Goal: Information Seeking & Learning: Learn about a topic

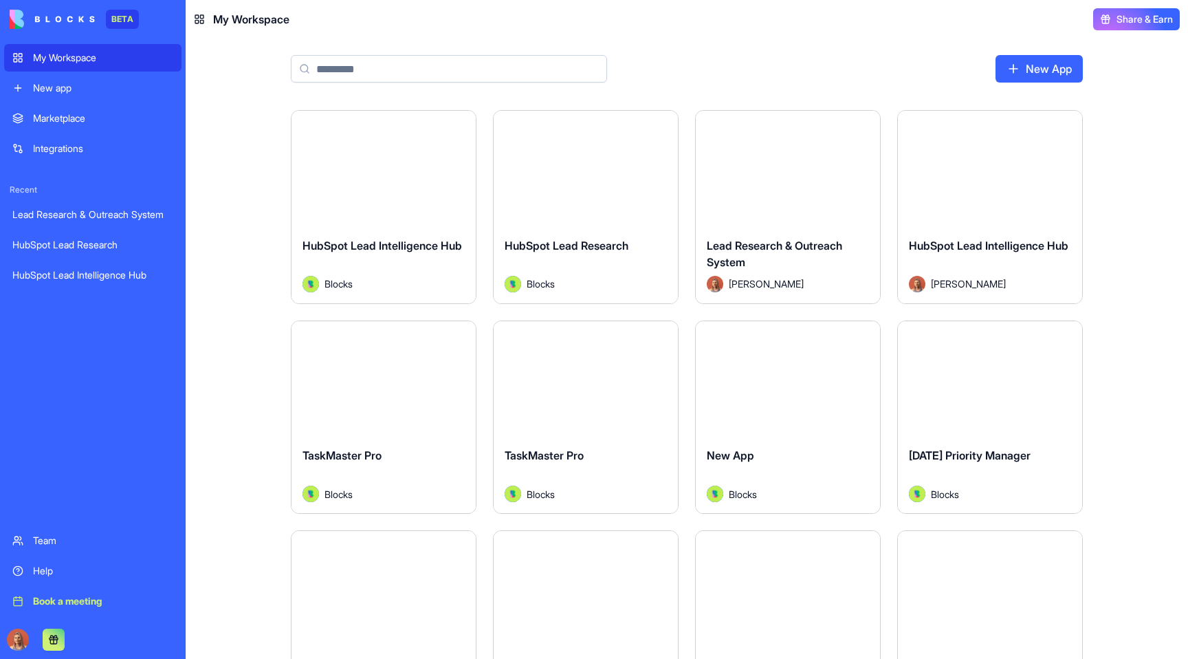
click at [61, 151] on div "Integrations" at bounding box center [103, 149] width 140 height 14
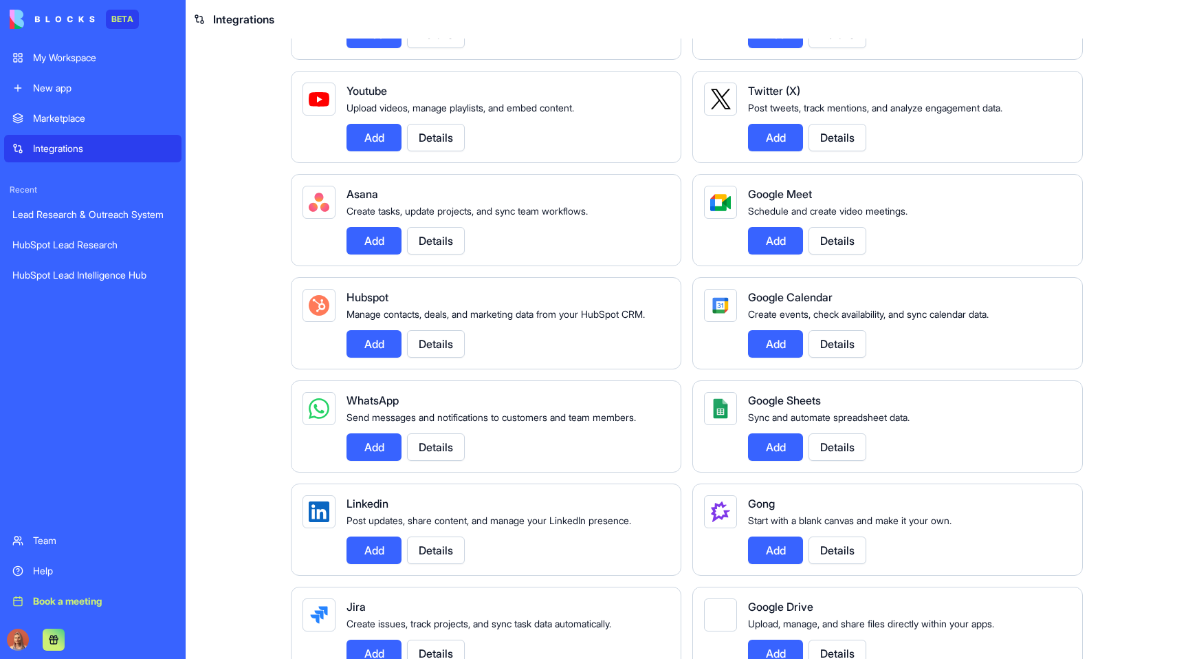
scroll to position [476, 0]
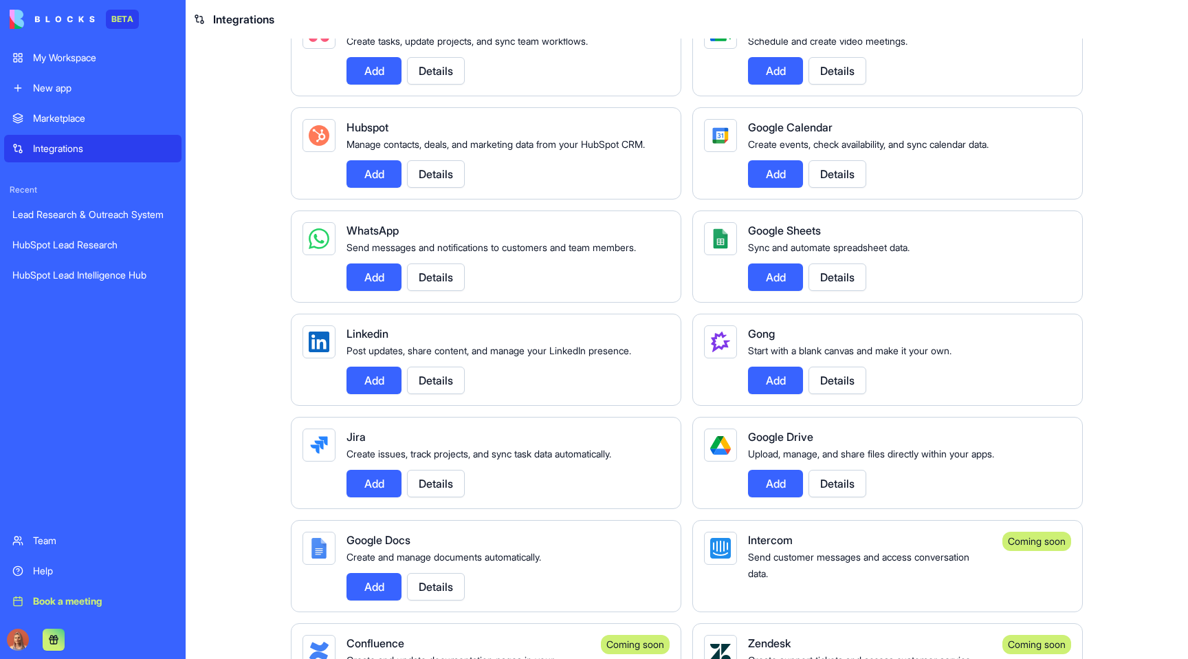
click at [794, 444] on span "Google Drive" at bounding box center [780, 437] width 65 height 14
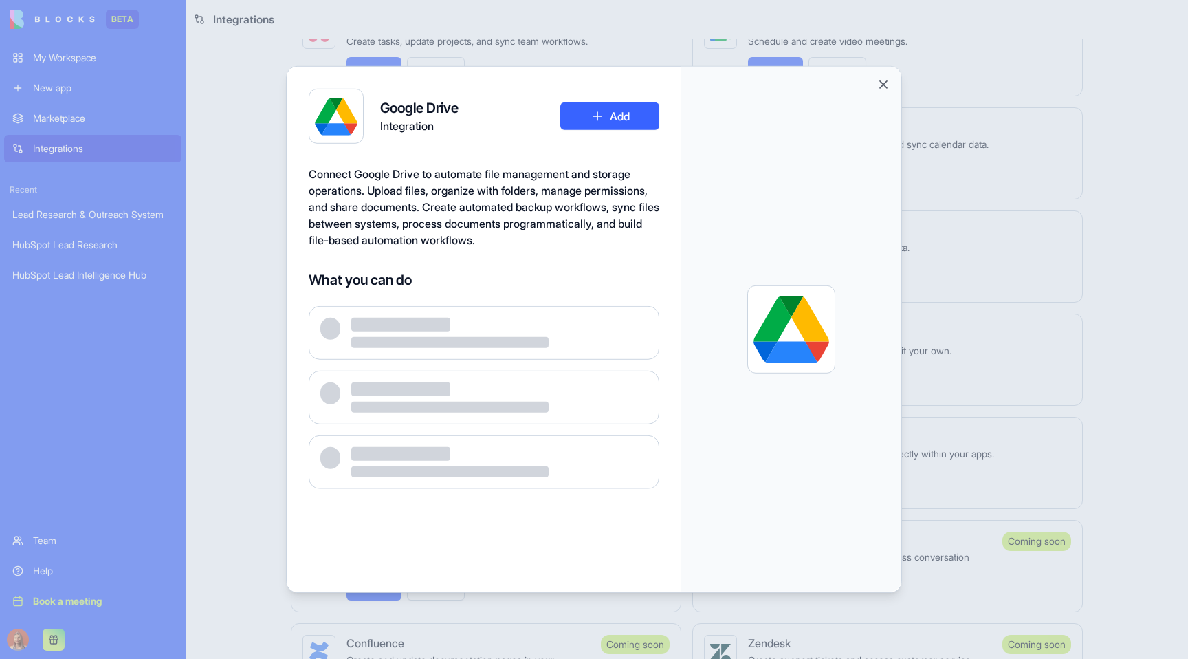
click at [794, 455] on div at bounding box center [791, 329] width 220 height 525
click at [442, 113] on h4 "Google Drive" at bounding box center [419, 107] width 78 height 19
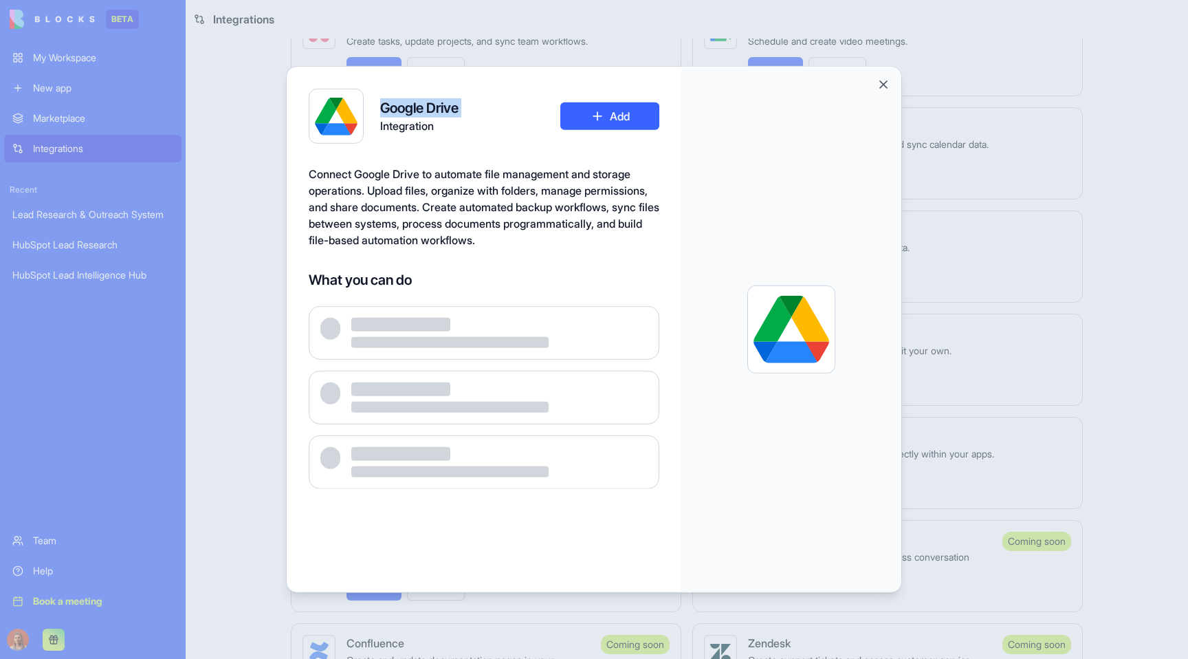
copy h4 "Google Drive"
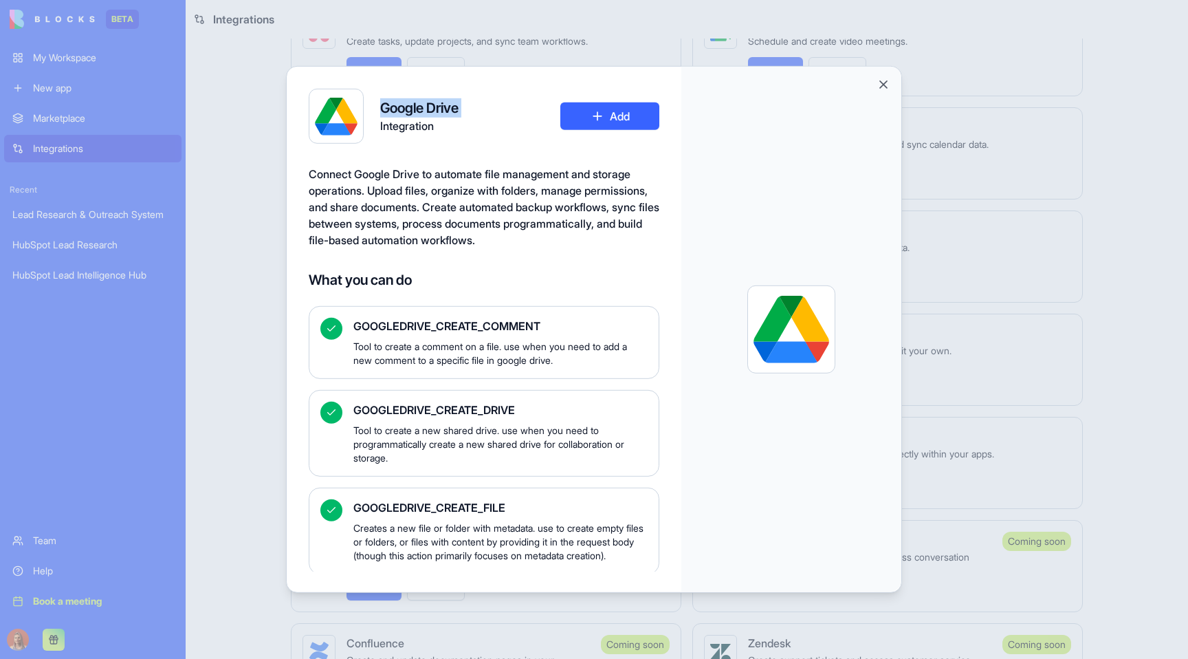
click at [237, 173] on div at bounding box center [594, 329] width 1188 height 659
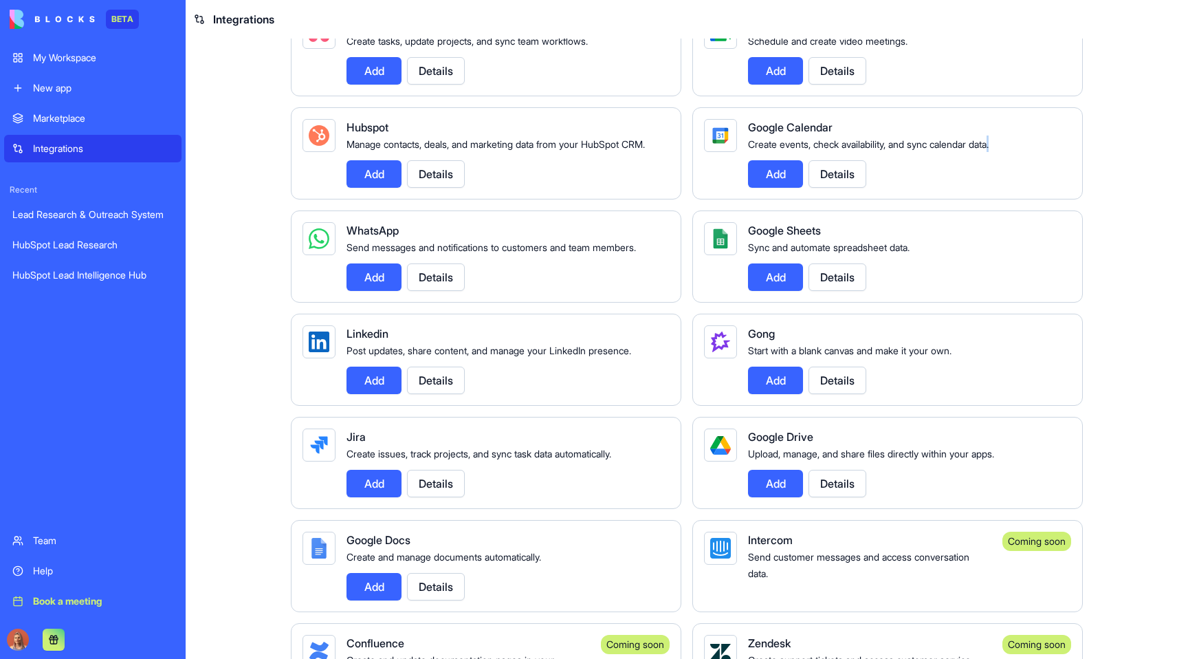
drag, startPoint x: 744, startPoint y: 142, endPoint x: 1003, endPoint y: 148, distance: 259.3
click at [1003, 148] on div "Create events, check availability, and sync calendar data." at bounding box center [904, 143] width 312 height 17
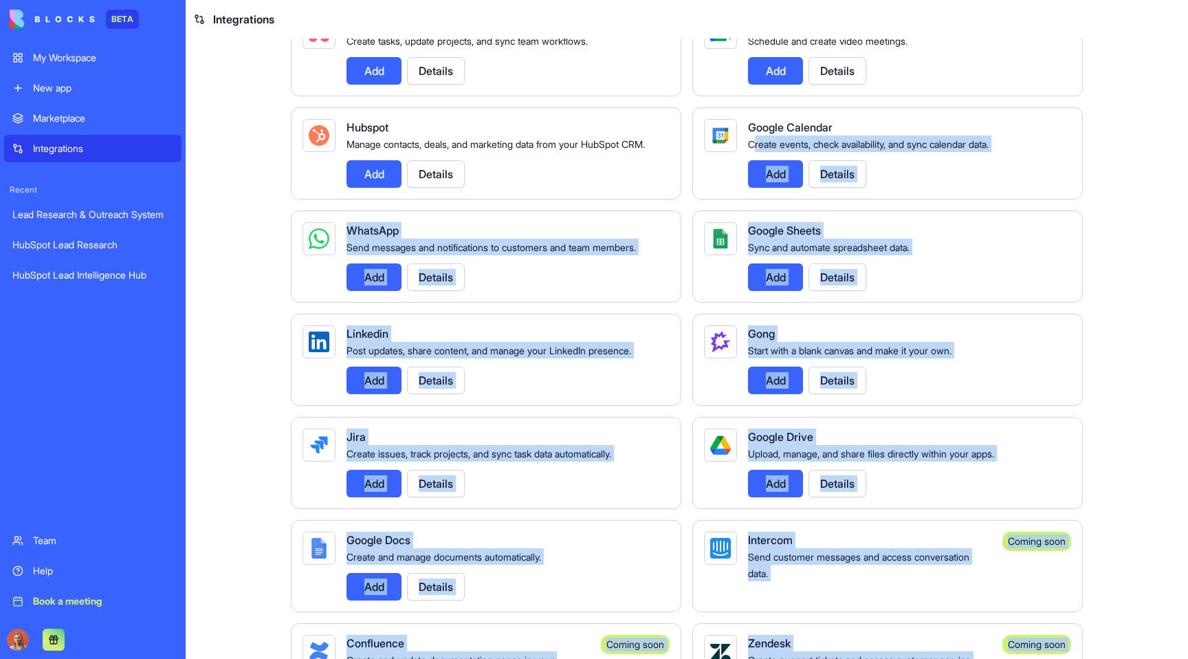
drag, startPoint x: 1003, startPoint y: 148, endPoint x: 760, endPoint y: 149, distance: 243.4
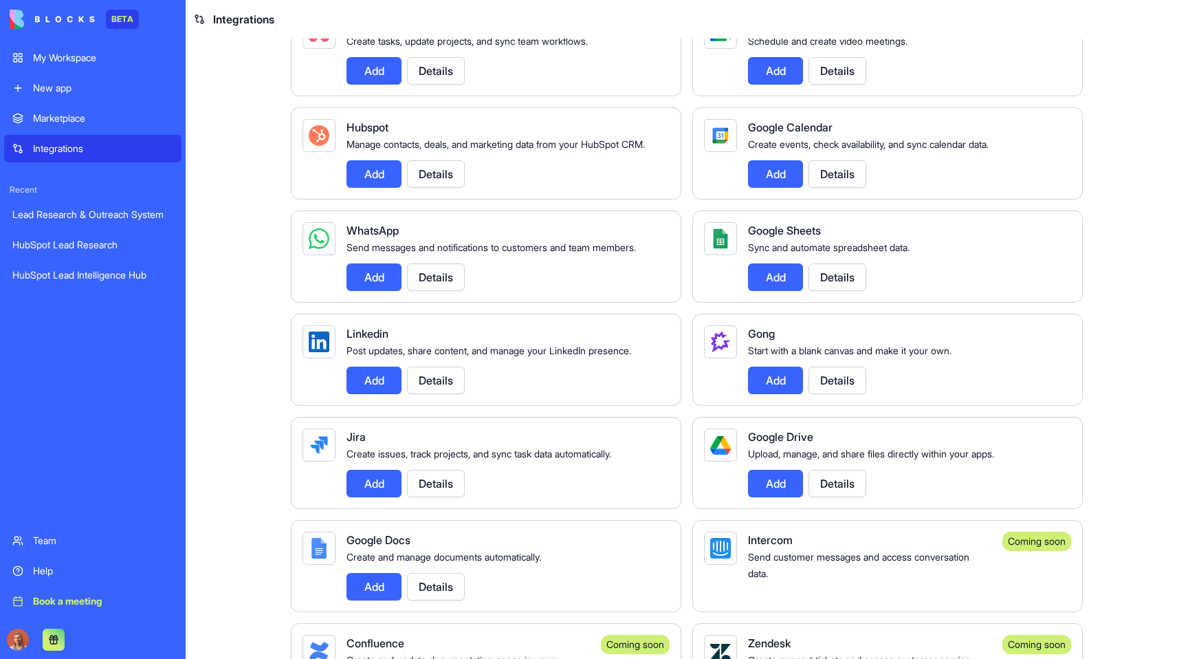
click at [1106, 140] on div "Integrations Manage your connected services and discover new integrations Integ…" at bounding box center [687, 624] width 880 height 2122
drag, startPoint x: 1010, startPoint y: 140, endPoint x: 745, endPoint y: 144, distance: 264.8
click at [748, 144] on div "Create events, check availability, and sync calendar data." at bounding box center [904, 143] width 312 height 17
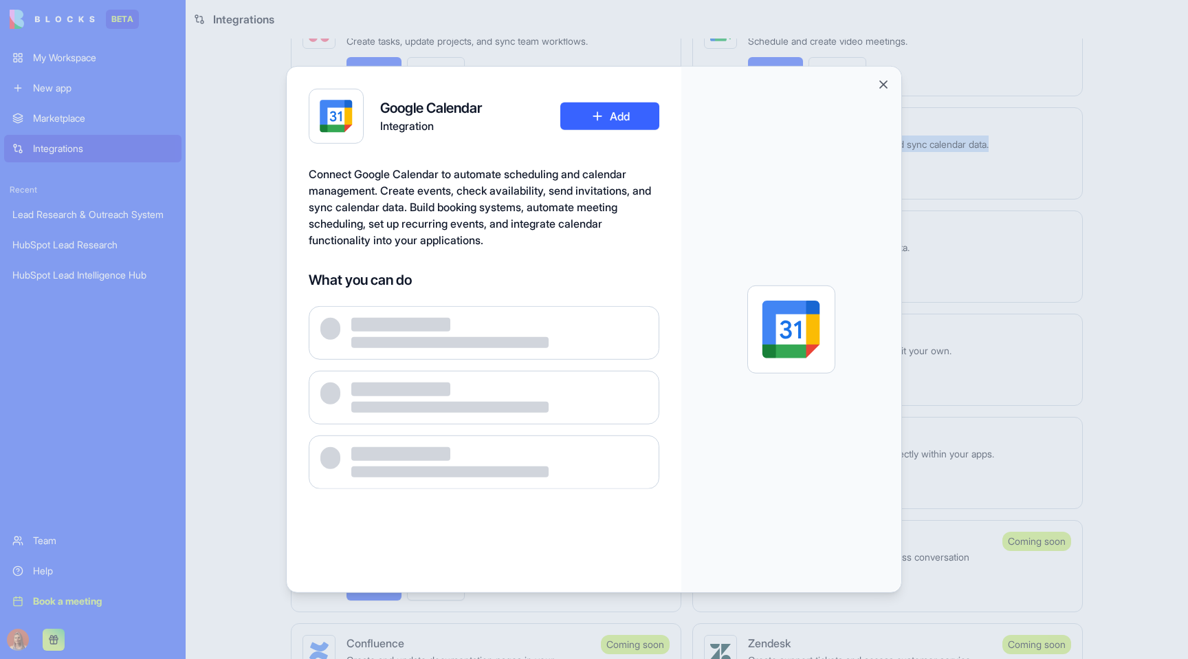
copy span "Create events, check availability, and sync calendar data."
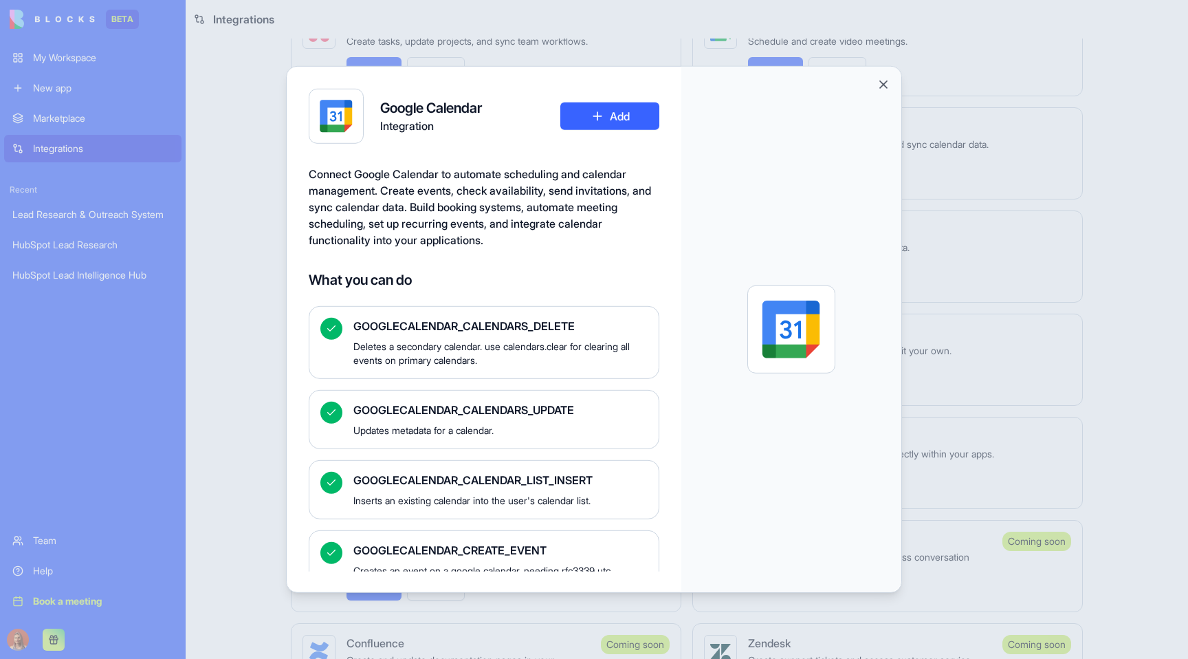
click at [1113, 327] on div at bounding box center [594, 329] width 1188 height 659
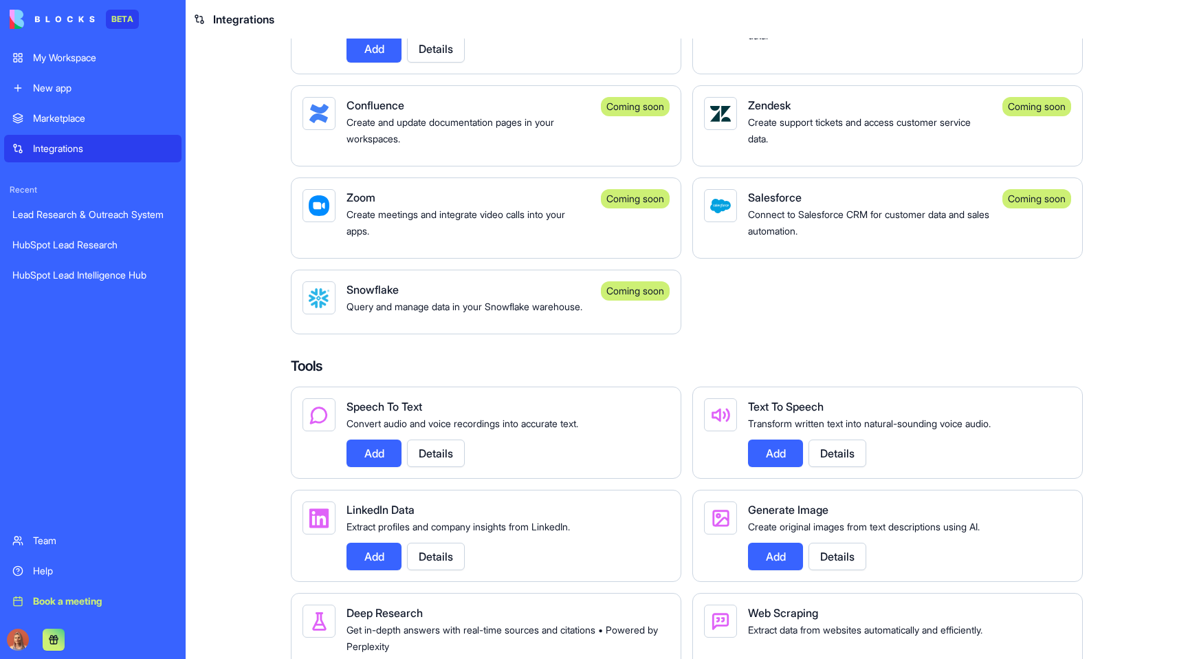
scroll to position [915, 0]
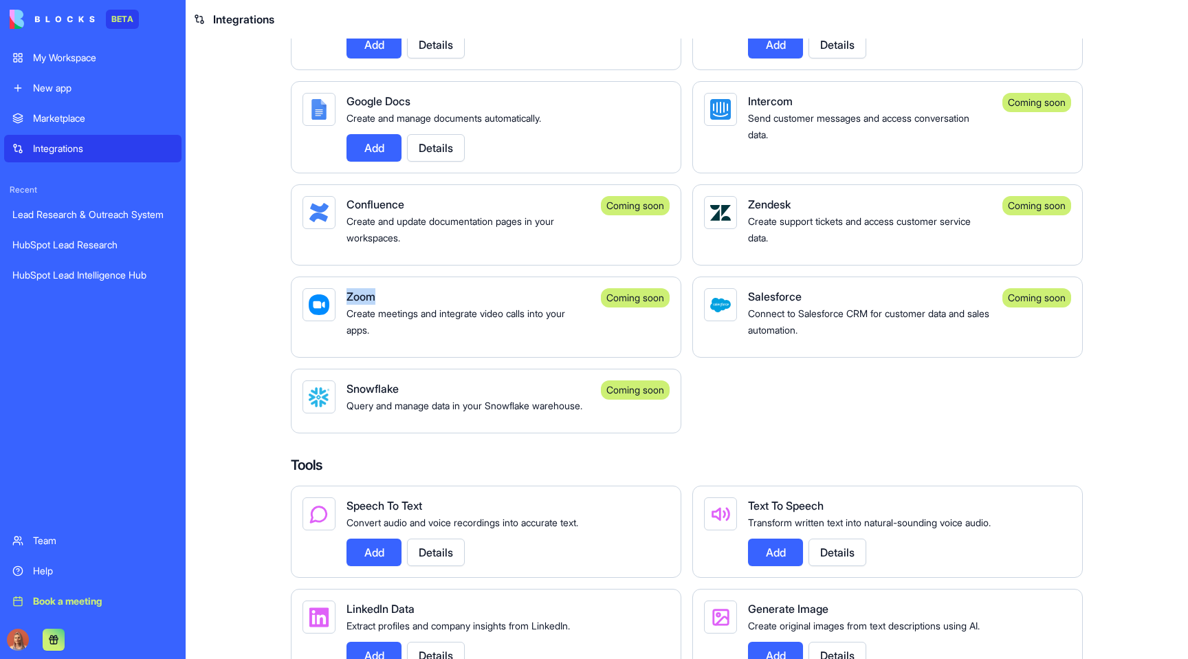
drag, startPoint x: 373, startPoint y: 313, endPoint x: 338, endPoint y: 312, distance: 35.1
click at [338, 312] on div "Zoom Create meetings and integrate video calls into your apps. Coming soon" at bounding box center [486, 316] width 391 height 81
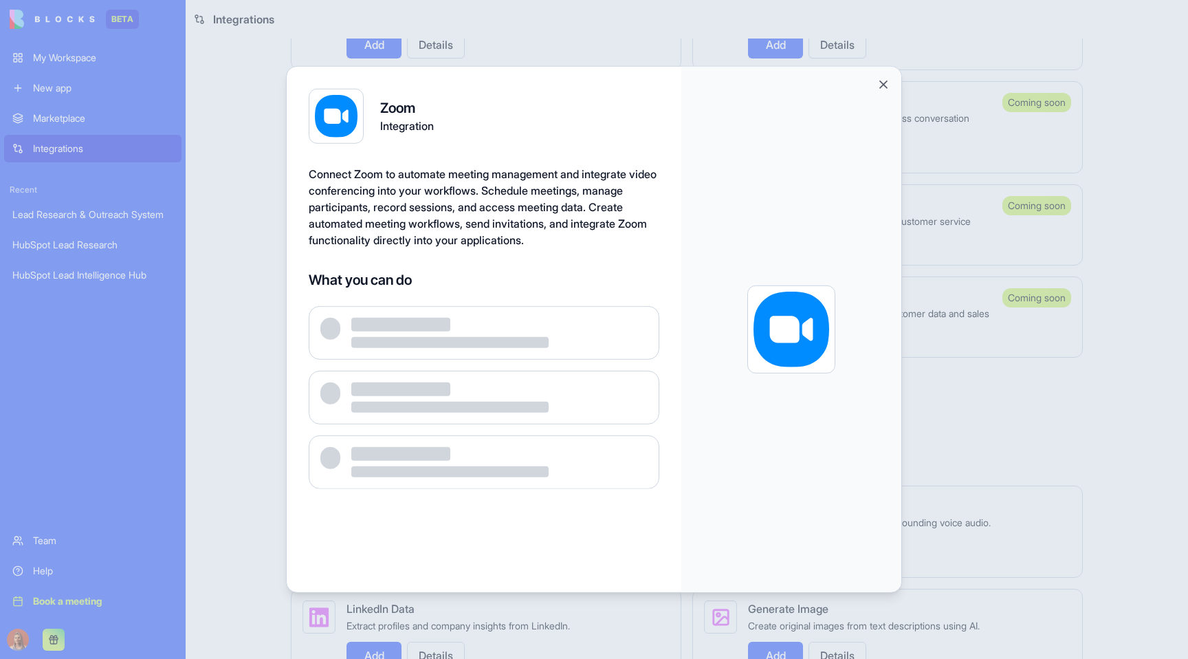
copy span "Zoom"
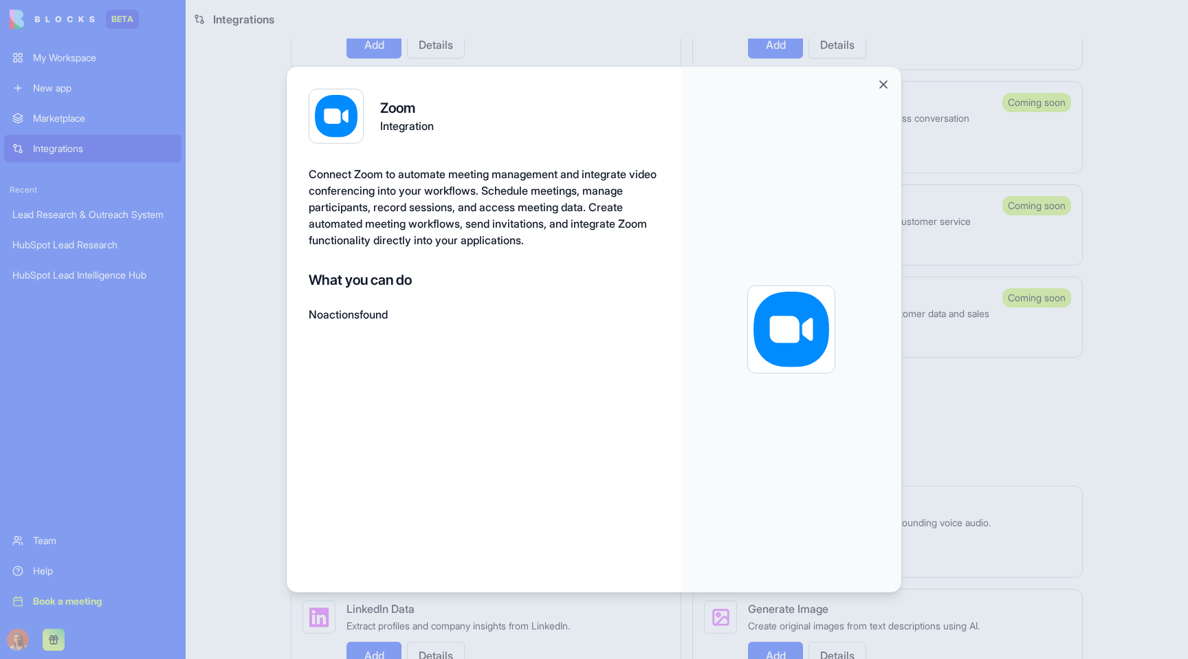
click at [243, 197] on div at bounding box center [594, 329] width 1188 height 659
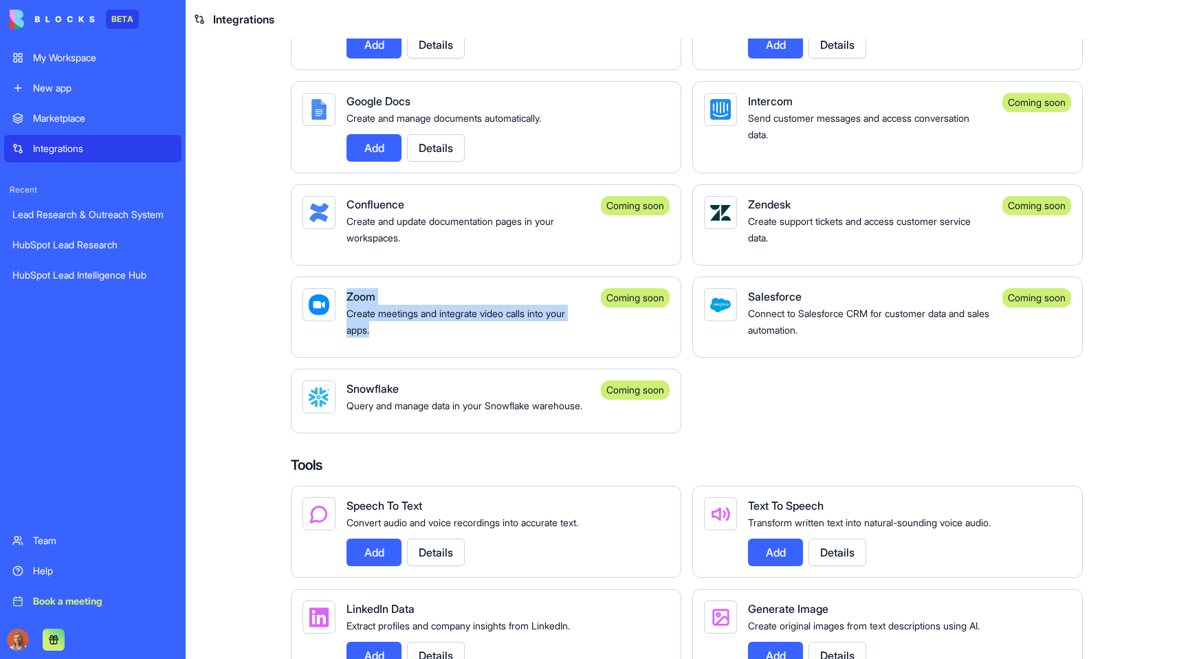
drag, startPoint x: 271, startPoint y: 324, endPoint x: 577, endPoint y: 340, distance: 306.5
click at [577, 340] on div "Integrations Manage your connected services and discover new integrations Integ…" at bounding box center [687, 185] width 880 height 2122
copy div "Zoom Create meetings and integrate video calls into your apps."
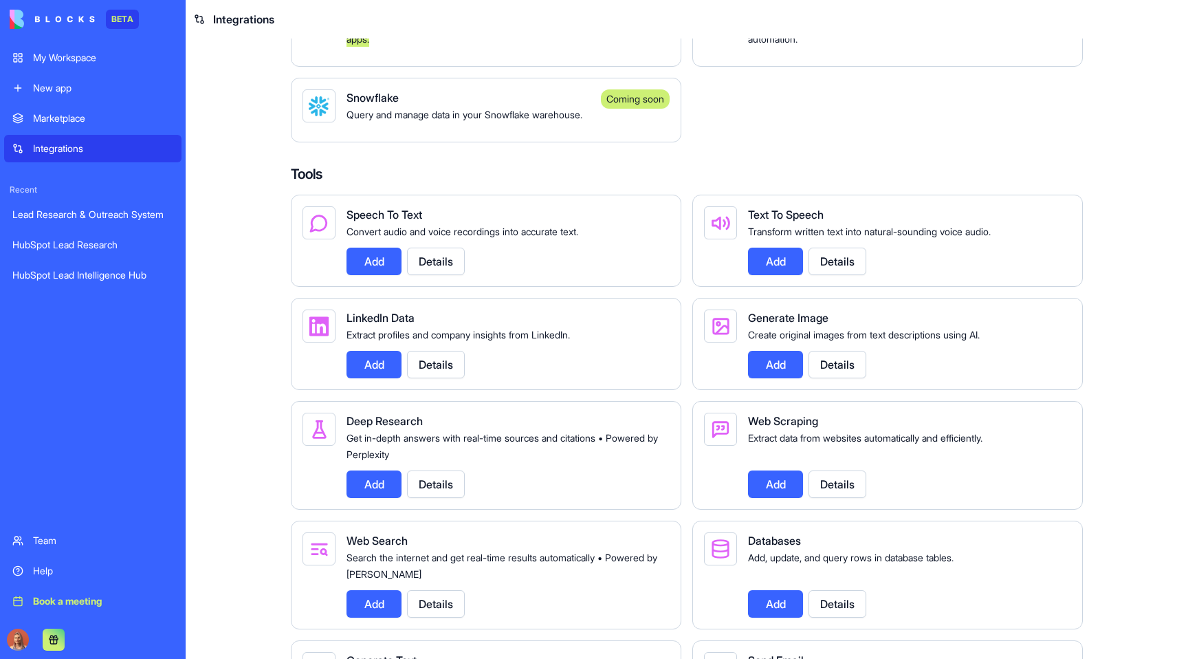
scroll to position [1401, 0]
